Goal: Find specific page/section: Find specific page/section

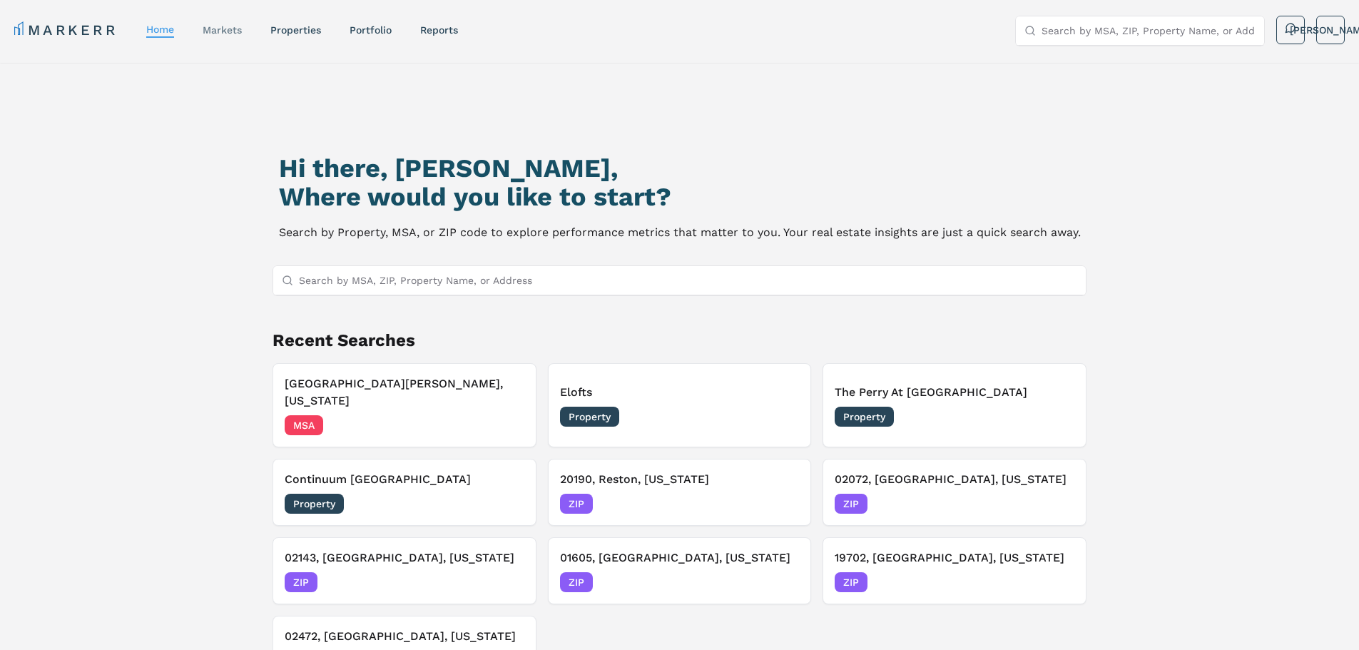
click at [225, 33] on link "markets" at bounding box center [222, 29] width 39 height 11
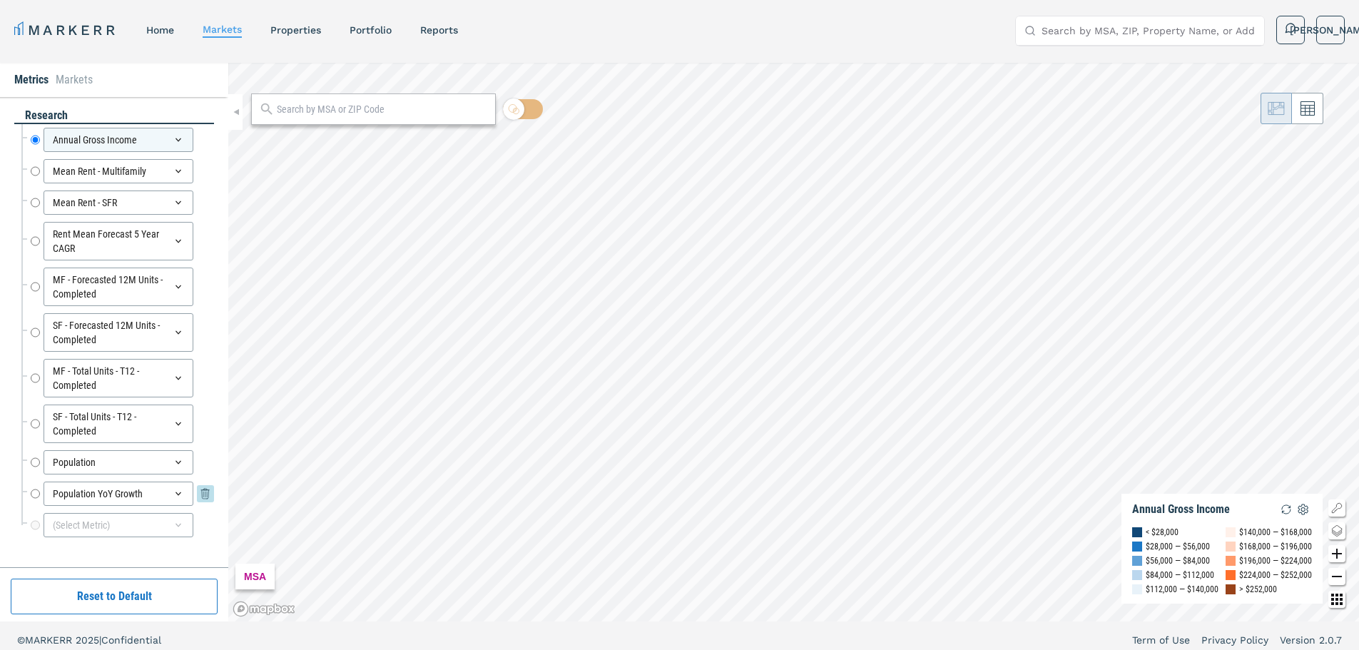
click at [35, 495] on input "Population YoY Growth" at bounding box center [35, 494] width 9 height 24
radio input "false"
radio input "true"
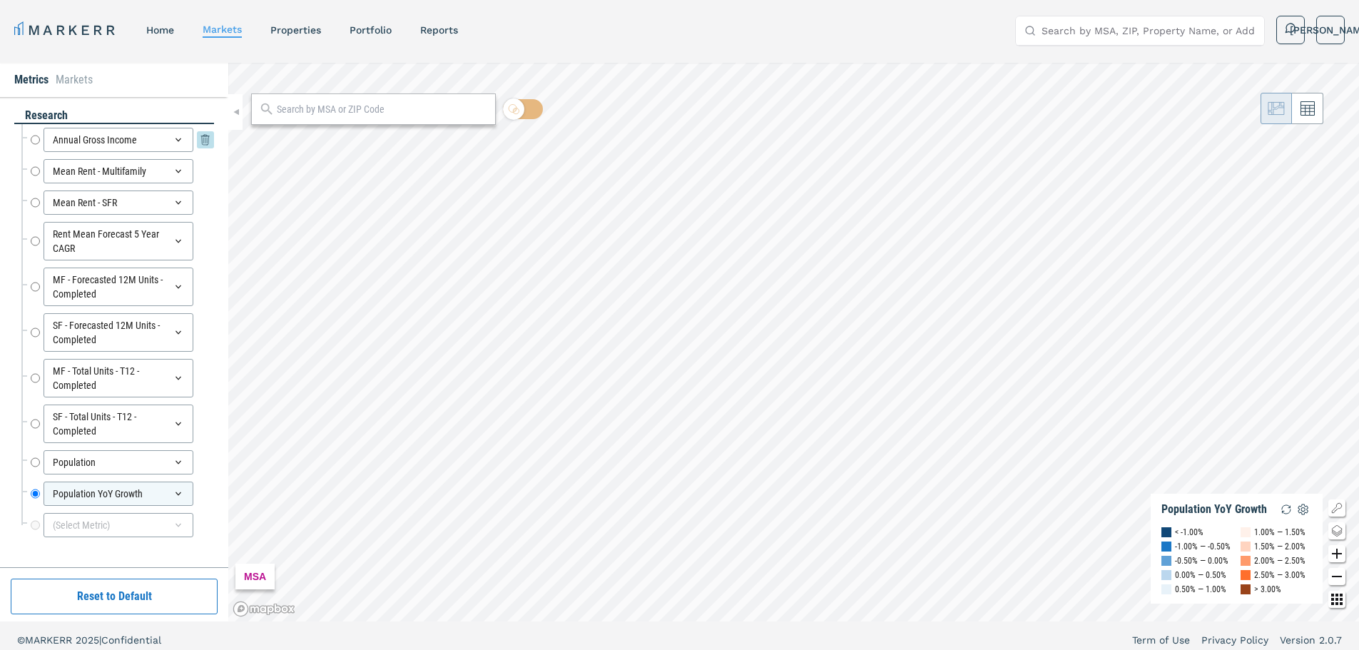
click at [35, 141] on input "Annual Gross Income" at bounding box center [35, 140] width 9 height 24
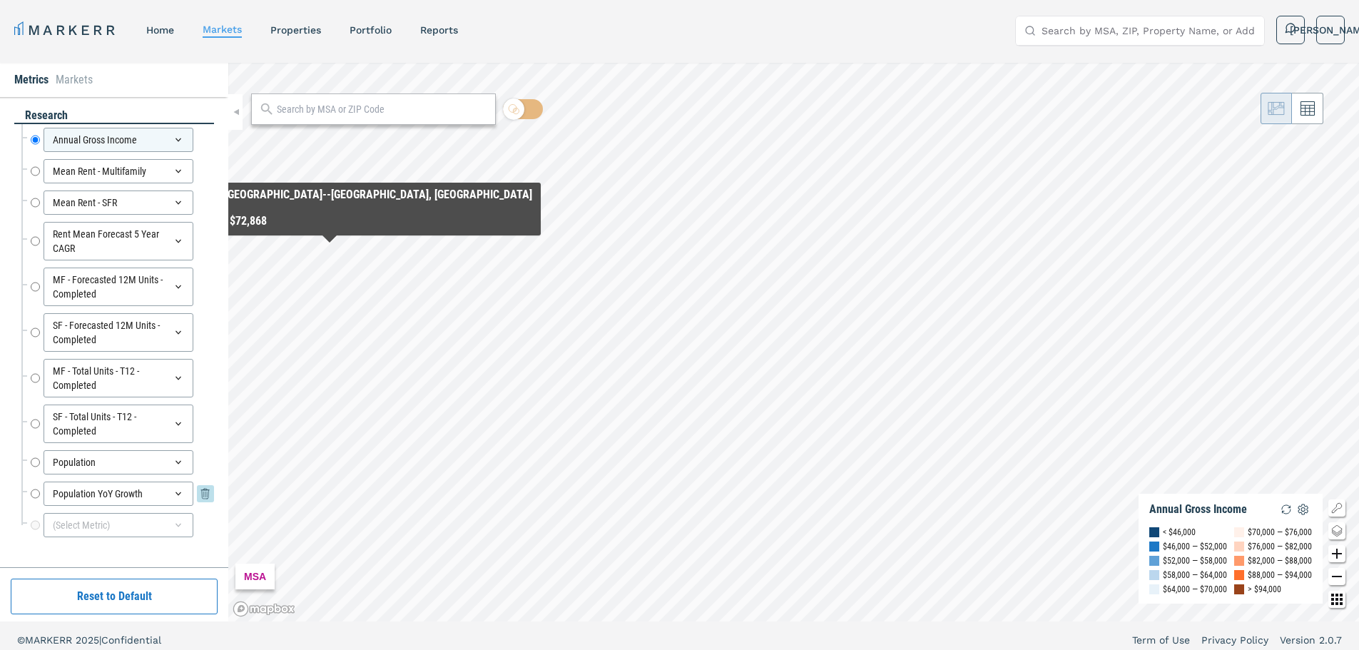
click at [36, 496] on input "Population YoY Growth" at bounding box center [35, 494] width 9 height 24
radio input "false"
radio input "true"
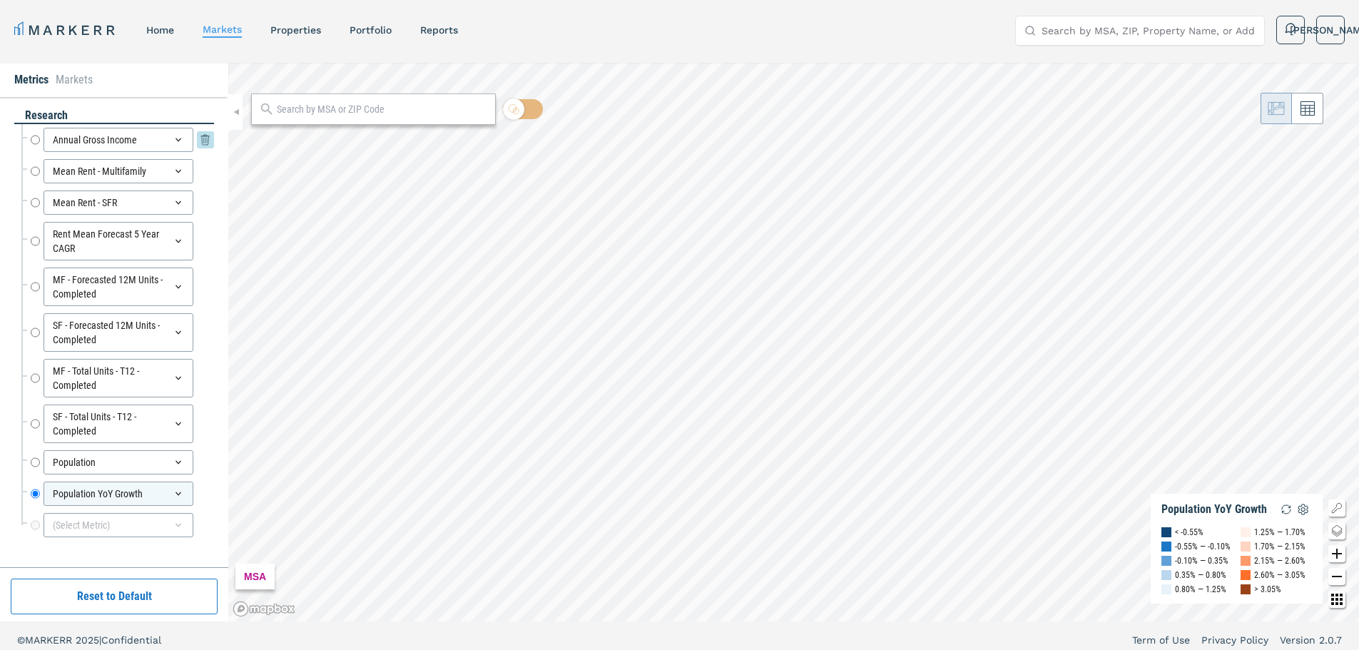
click at [37, 141] on input "Annual Gross Income" at bounding box center [35, 140] width 9 height 24
radio input "true"
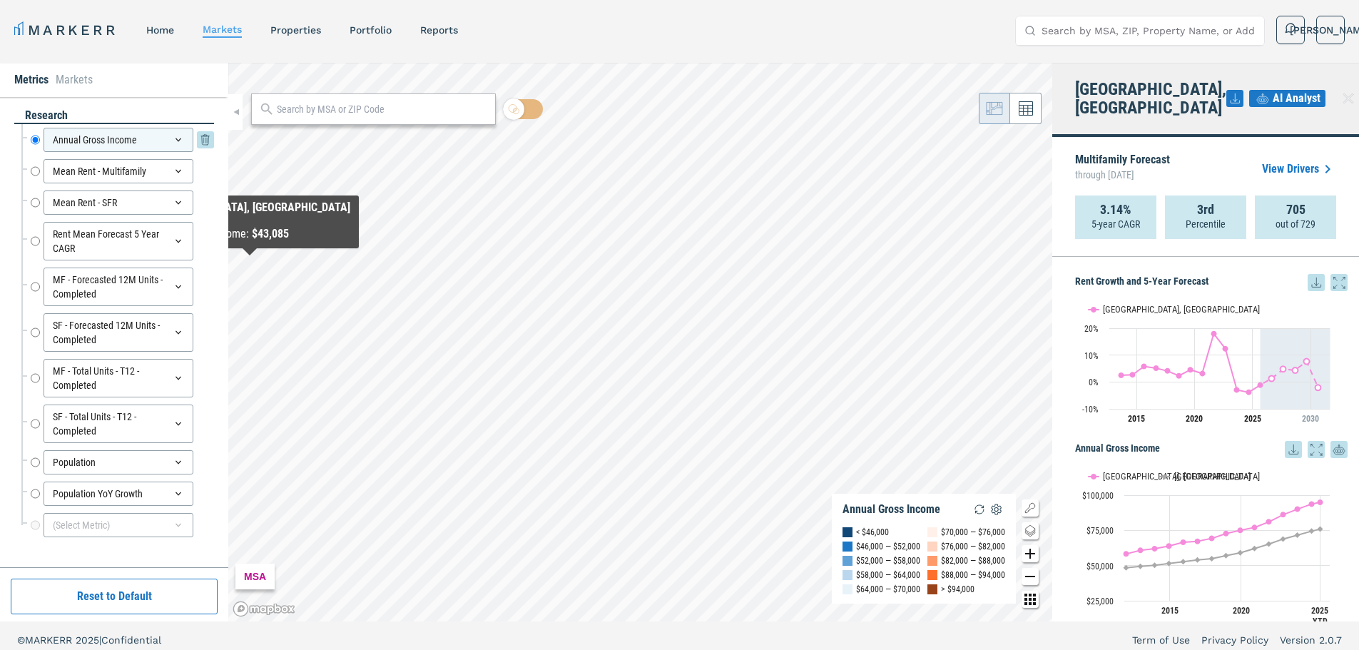
click at [185, 138] on div "Annual Gross Income" at bounding box center [119, 140] width 150 height 24
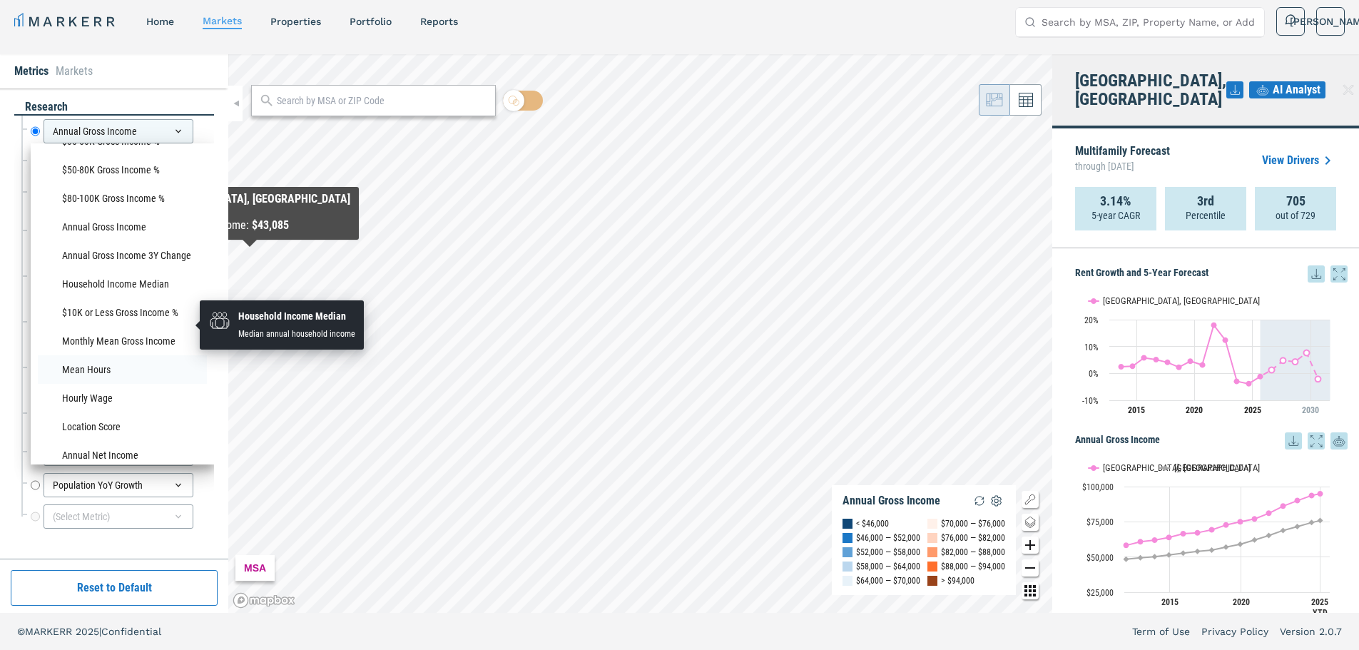
scroll to position [1099, 0]
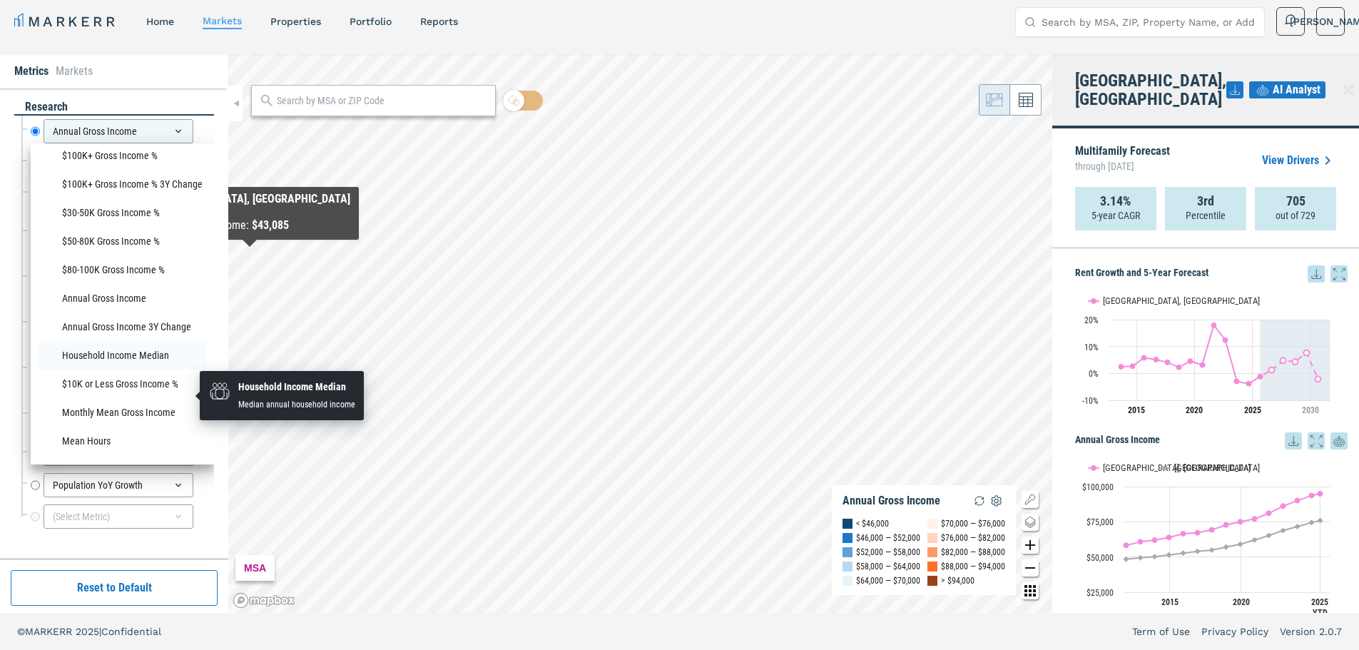
click at [148, 370] on li "Household Income Median" at bounding box center [122, 355] width 169 height 29
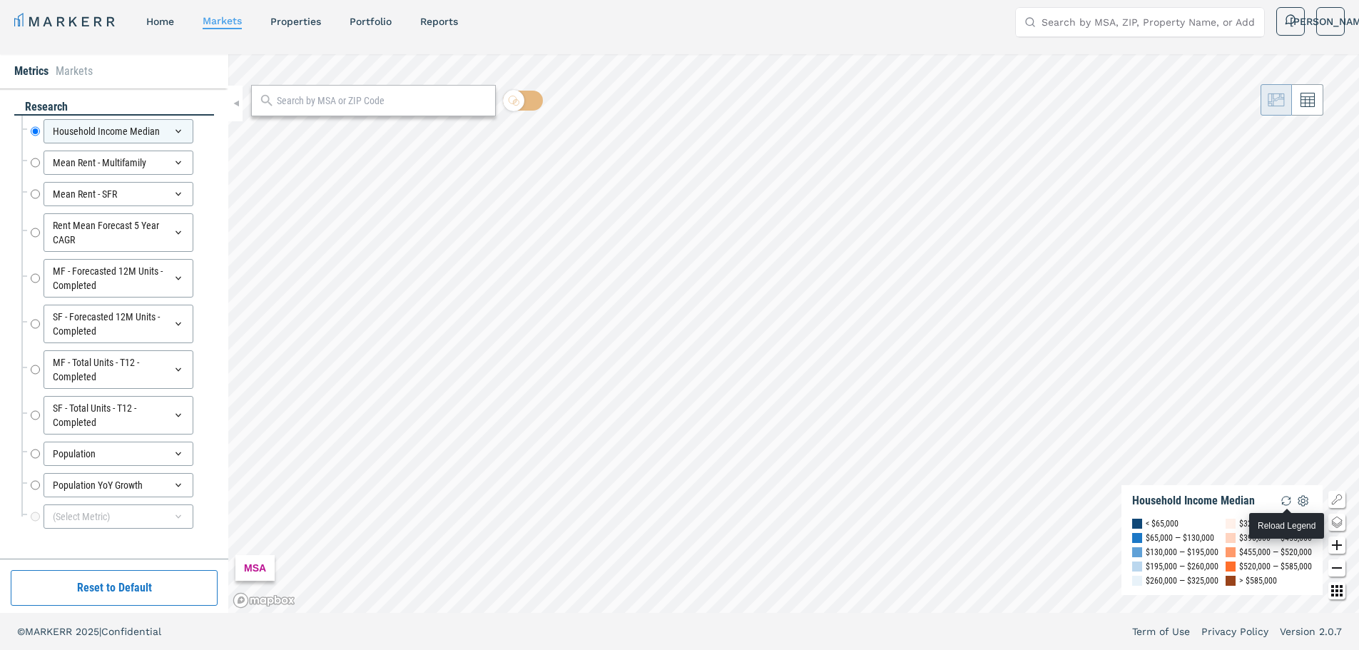
click at [1287, 495] on img "button" at bounding box center [1286, 500] width 17 height 17
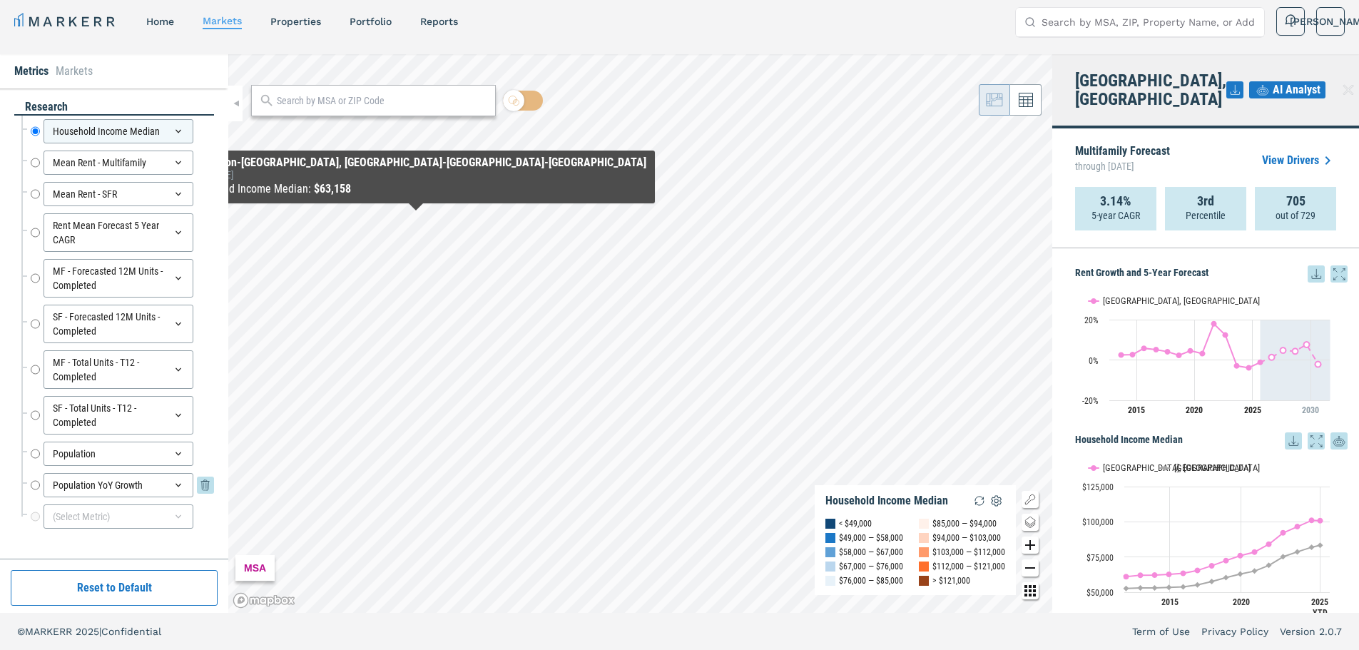
click at [36, 485] on input "Population YoY Growth" at bounding box center [35, 485] width 9 height 24
radio input "false"
radio input "true"
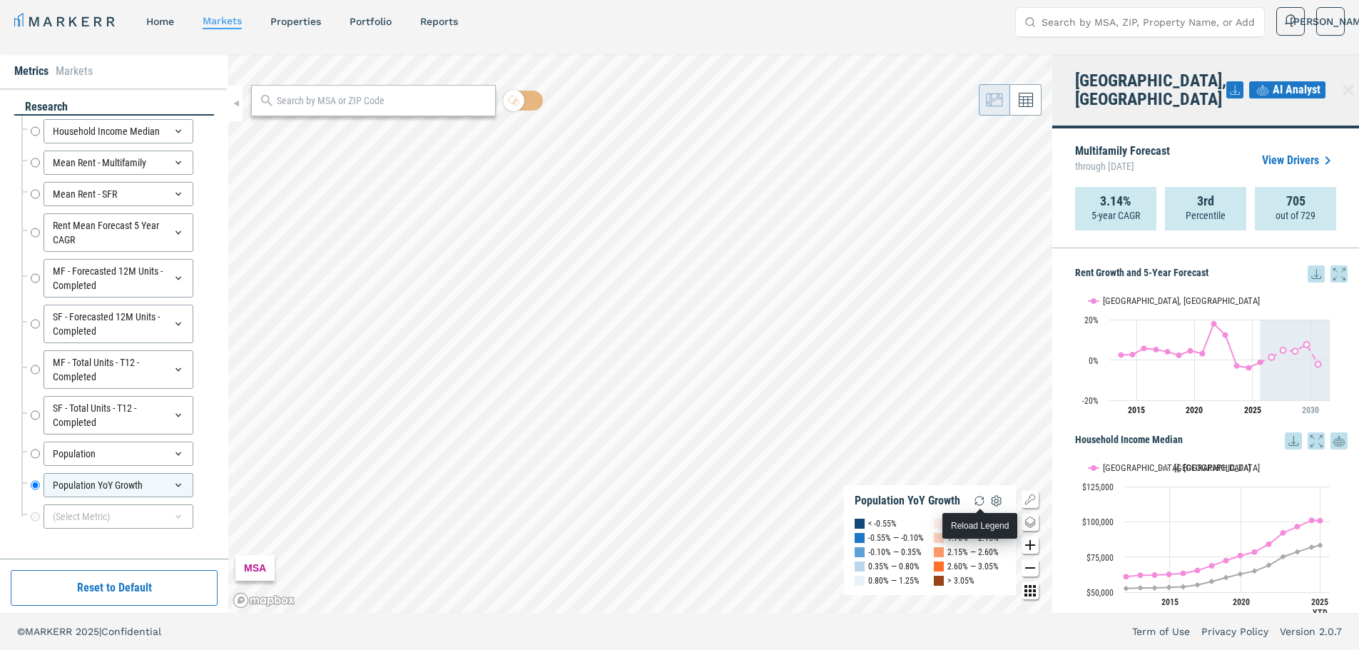
click at [983, 501] on img "button" at bounding box center [979, 500] width 17 height 17
click at [978, 499] on img "button" at bounding box center [979, 500] width 17 height 17
click at [975, 498] on img "button" at bounding box center [979, 500] width 17 height 17
click at [978, 503] on img "button" at bounding box center [979, 500] width 17 height 17
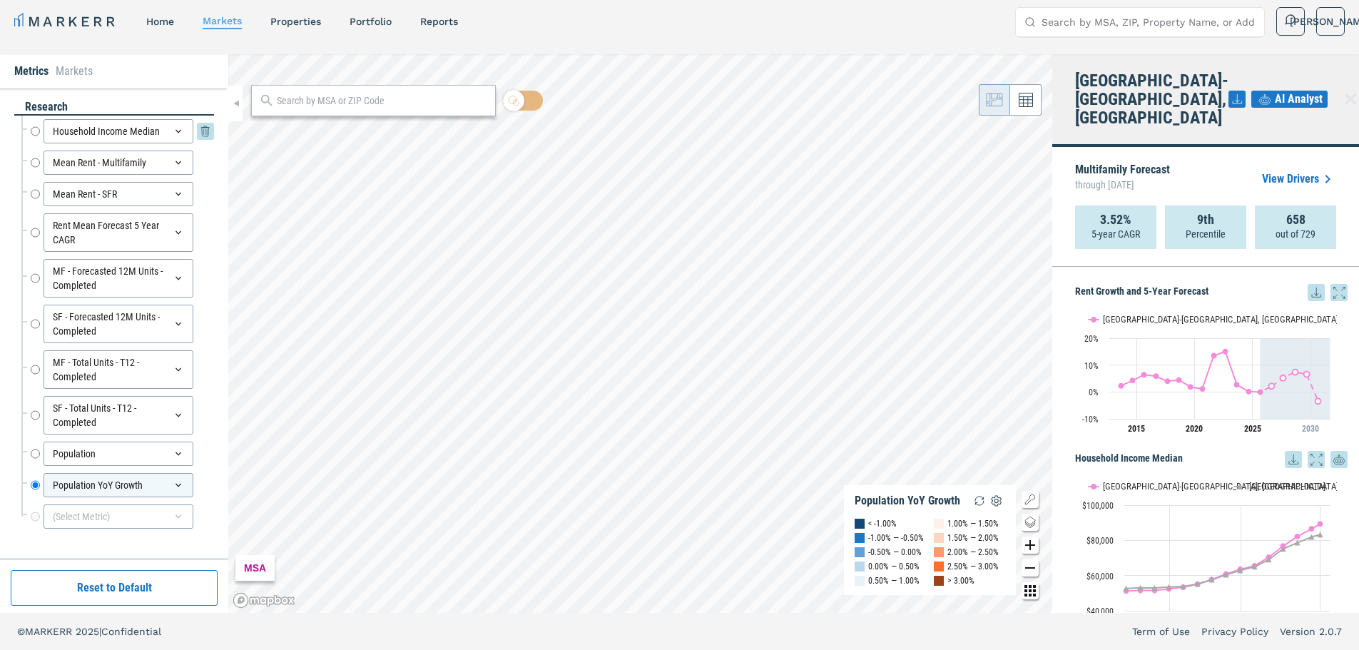
click at [34, 132] on input "Household Income Median" at bounding box center [35, 131] width 9 height 24
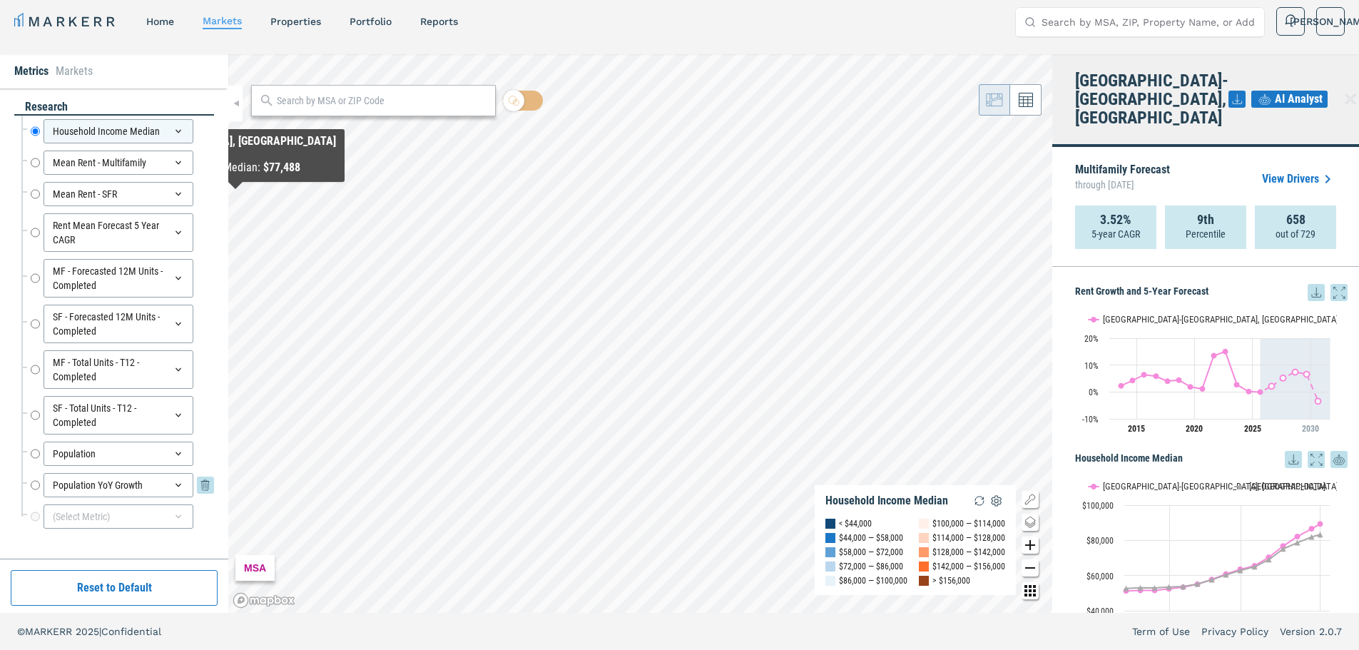
click at [39, 480] on div "Population YoY Growth Population YoY Growth" at bounding box center [122, 485] width 183 height 24
click at [37, 482] on input "Population YoY Growth" at bounding box center [35, 485] width 9 height 24
radio input "false"
radio input "true"
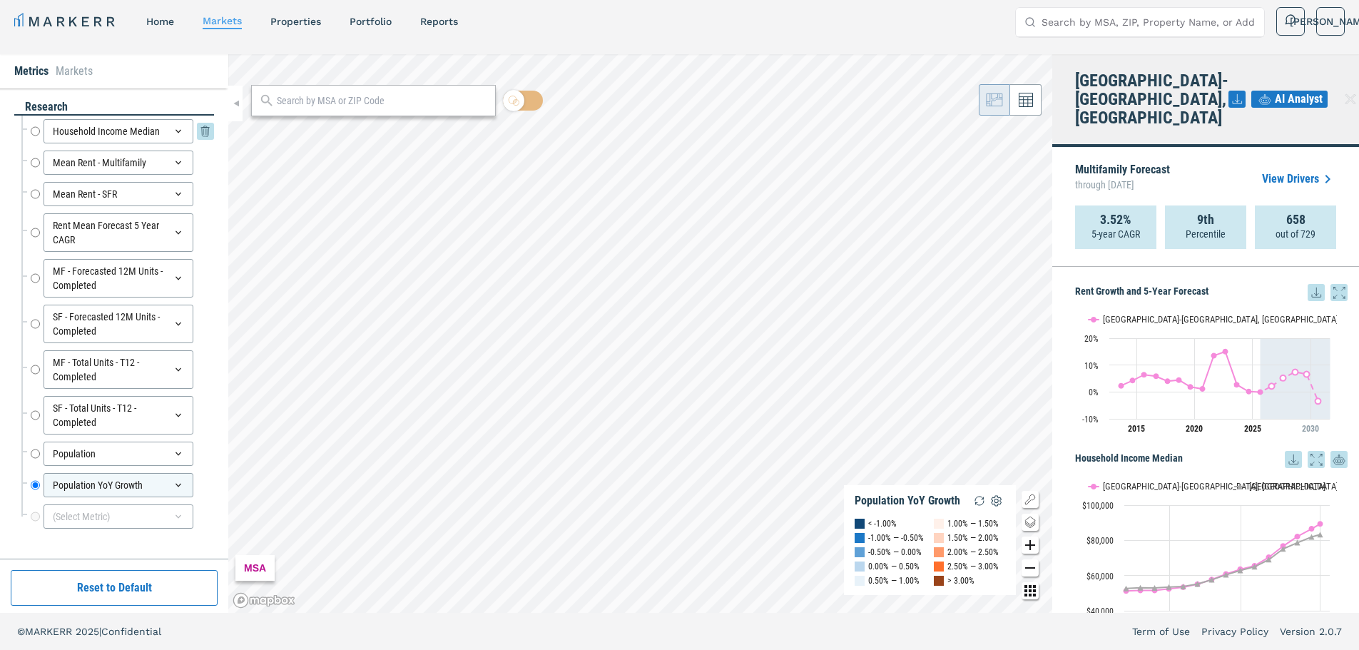
click at [34, 132] on input "Household Income Median" at bounding box center [35, 131] width 9 height 24
click at [44, 485] on div "Population YoY Growth" at bounding box center [119, 485] width 150 height 24
click at [32, 489] on input "Population YoY Growth" at bounding box center [35, 485] width 9 height 24
radio input "false"
radio input "true"
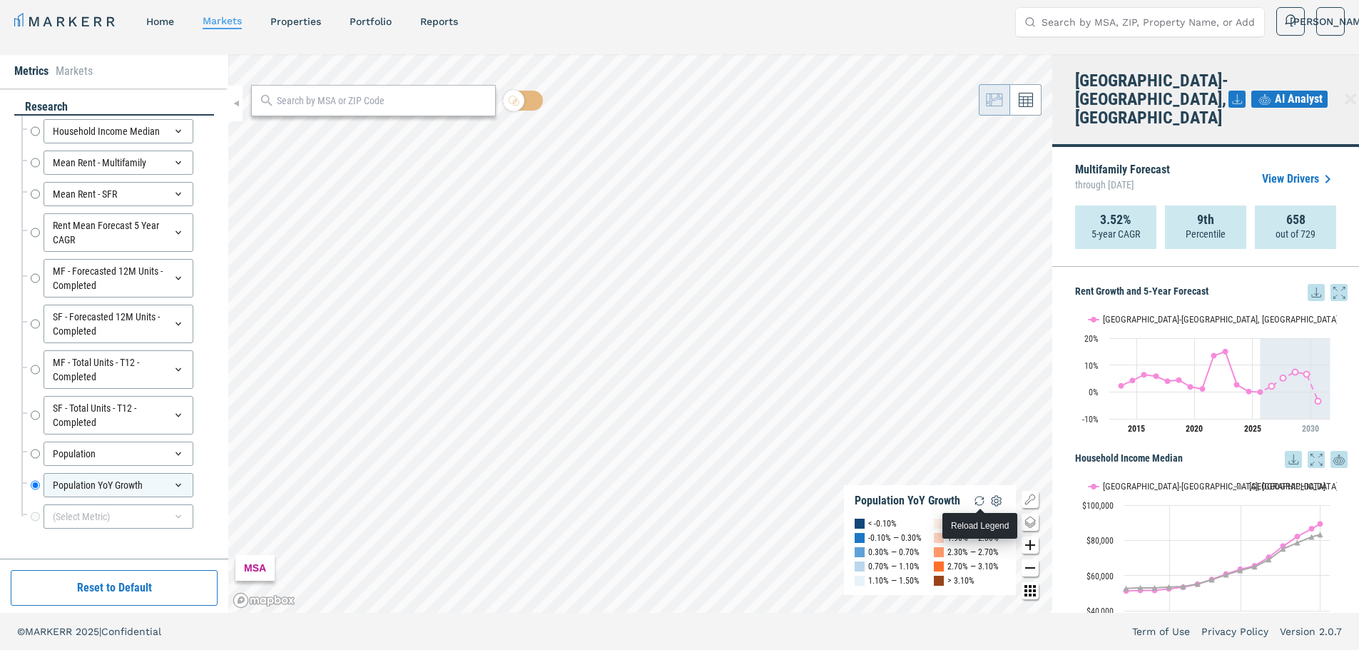
click at [976, 493] on img "button" at bounding box center [979, 500] width 17 height 17
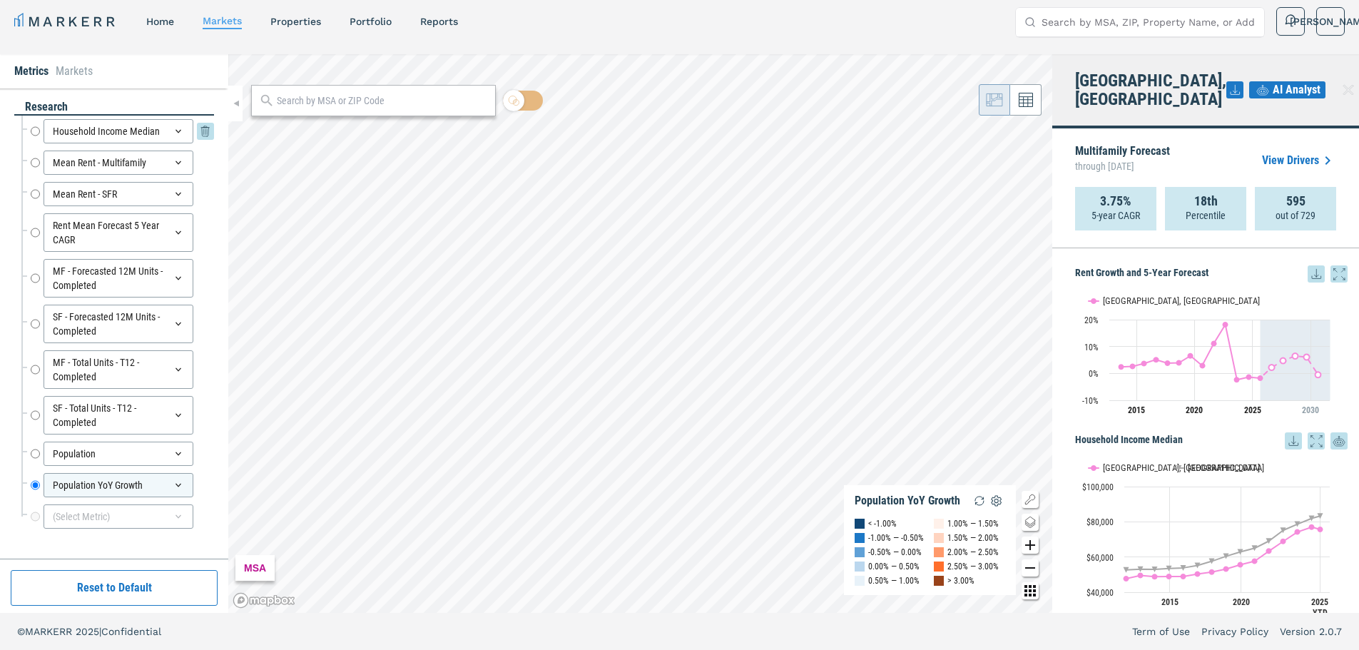
click at [35, 130] on input "Household Income Median" at bounding box center [35, 131] width 9 height 24
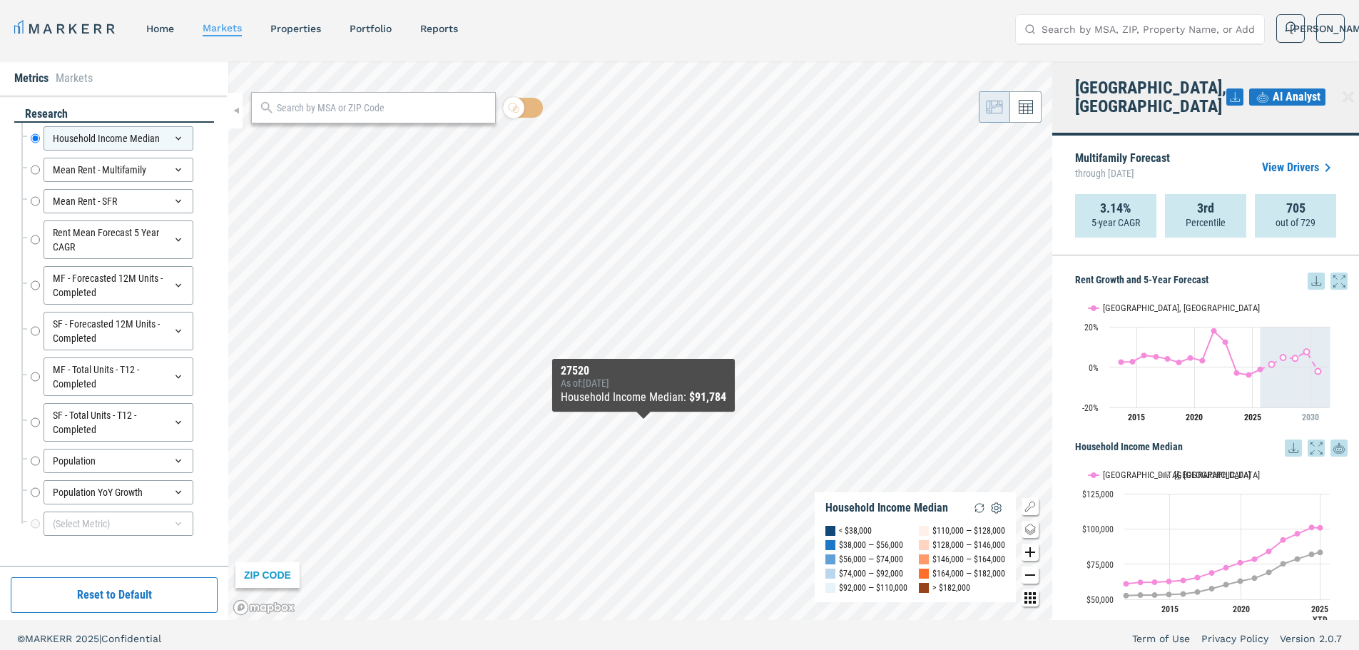
scroll to position [0, 0]
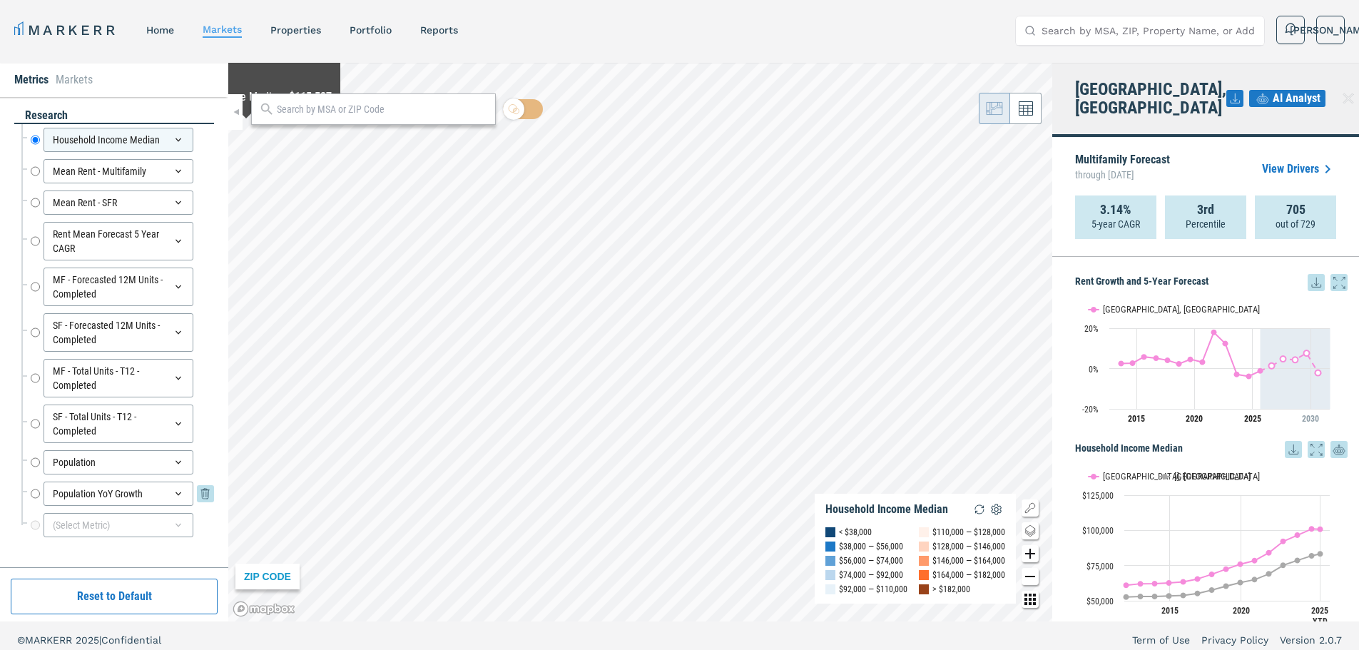
click at [40, 501] on div "Population YoY Growth Population YoY Growth" at bounding box center [122, 494] width 183 height 24
click at [36, 497] on input "Population YoY Growth" at bounding box center [35, 494] width 9 height 24
radio input "false"
radio input "true"
